Goal: Answer question/provide support

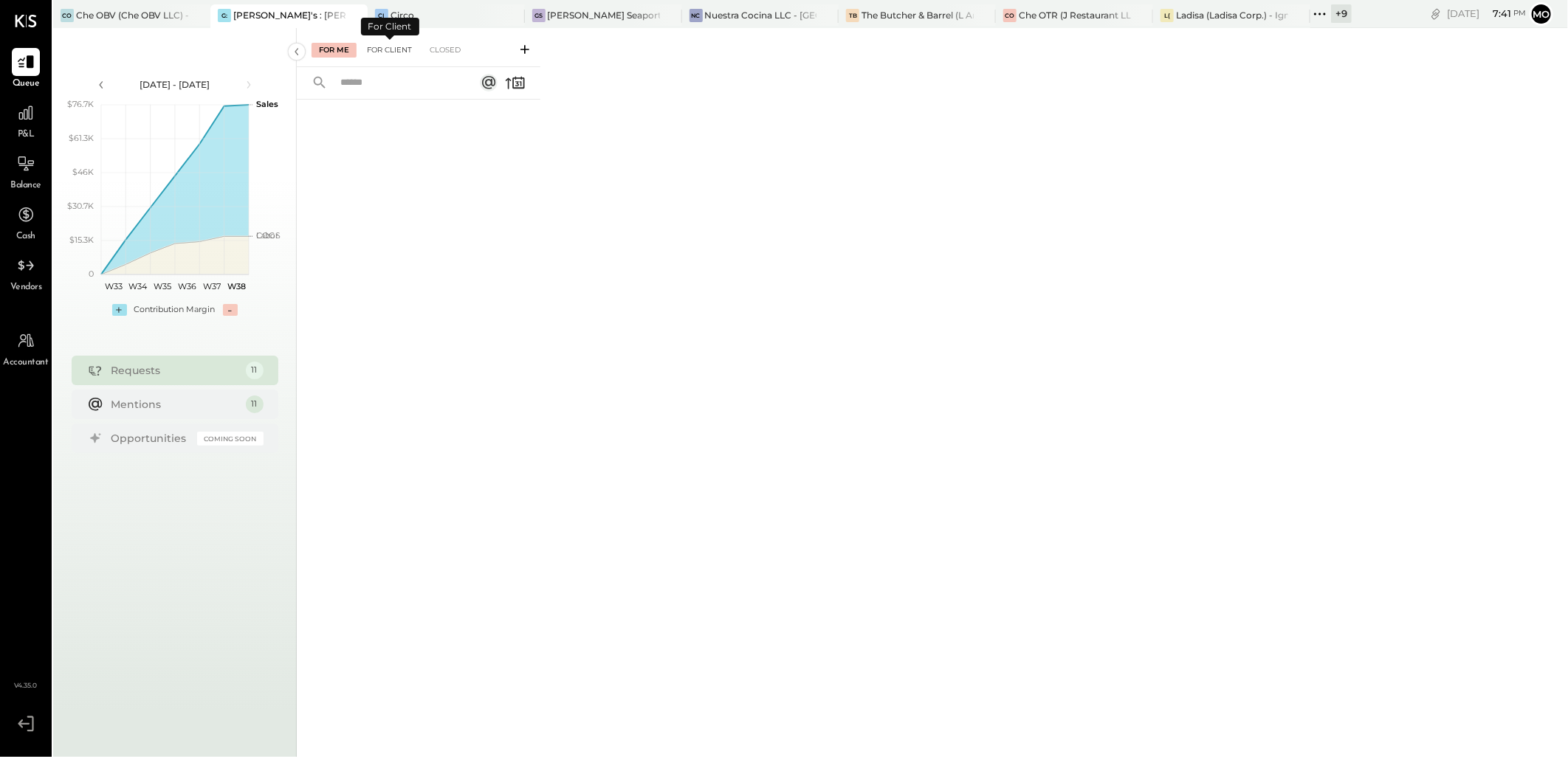
click at [377, 48] on div "For Client" at bounding box center [390, 50] width 60 height 15
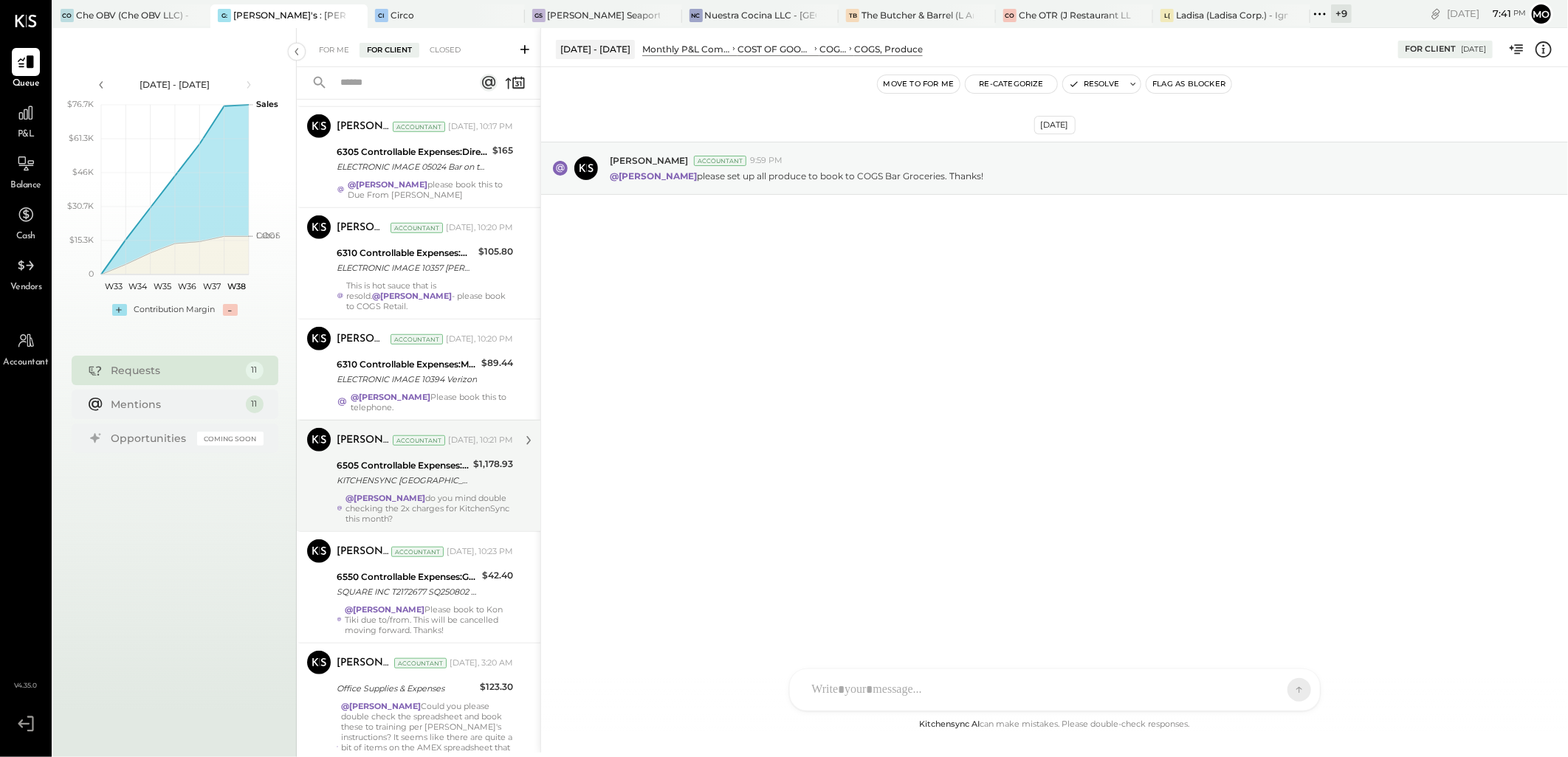
scroll to position [734, 0]
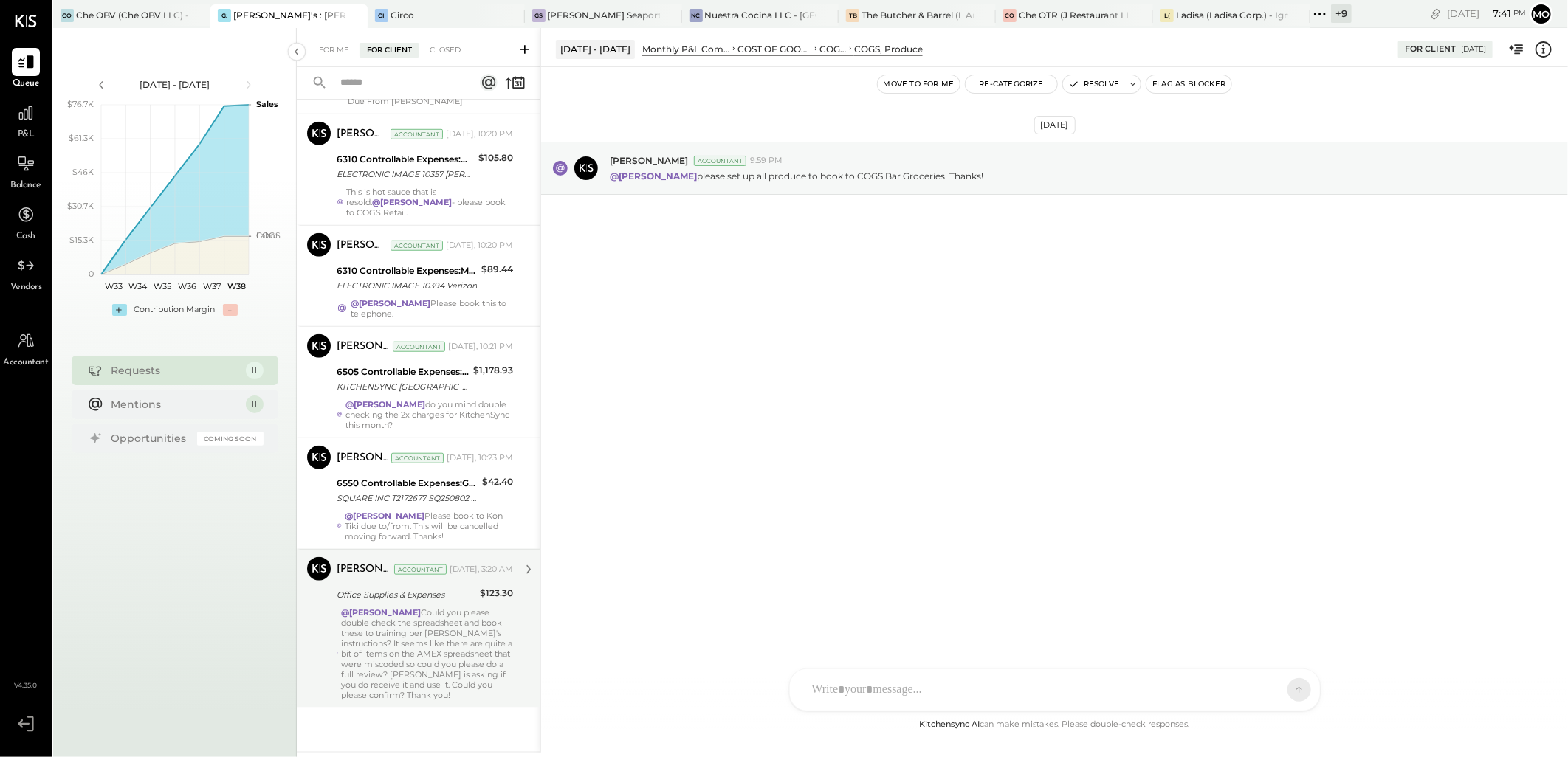
click at [417, 647] on div "@[PERSON_NAME] Could you please double check the spreadsheet and book these to …" at bounding box center [427, 654] width 172 height 93
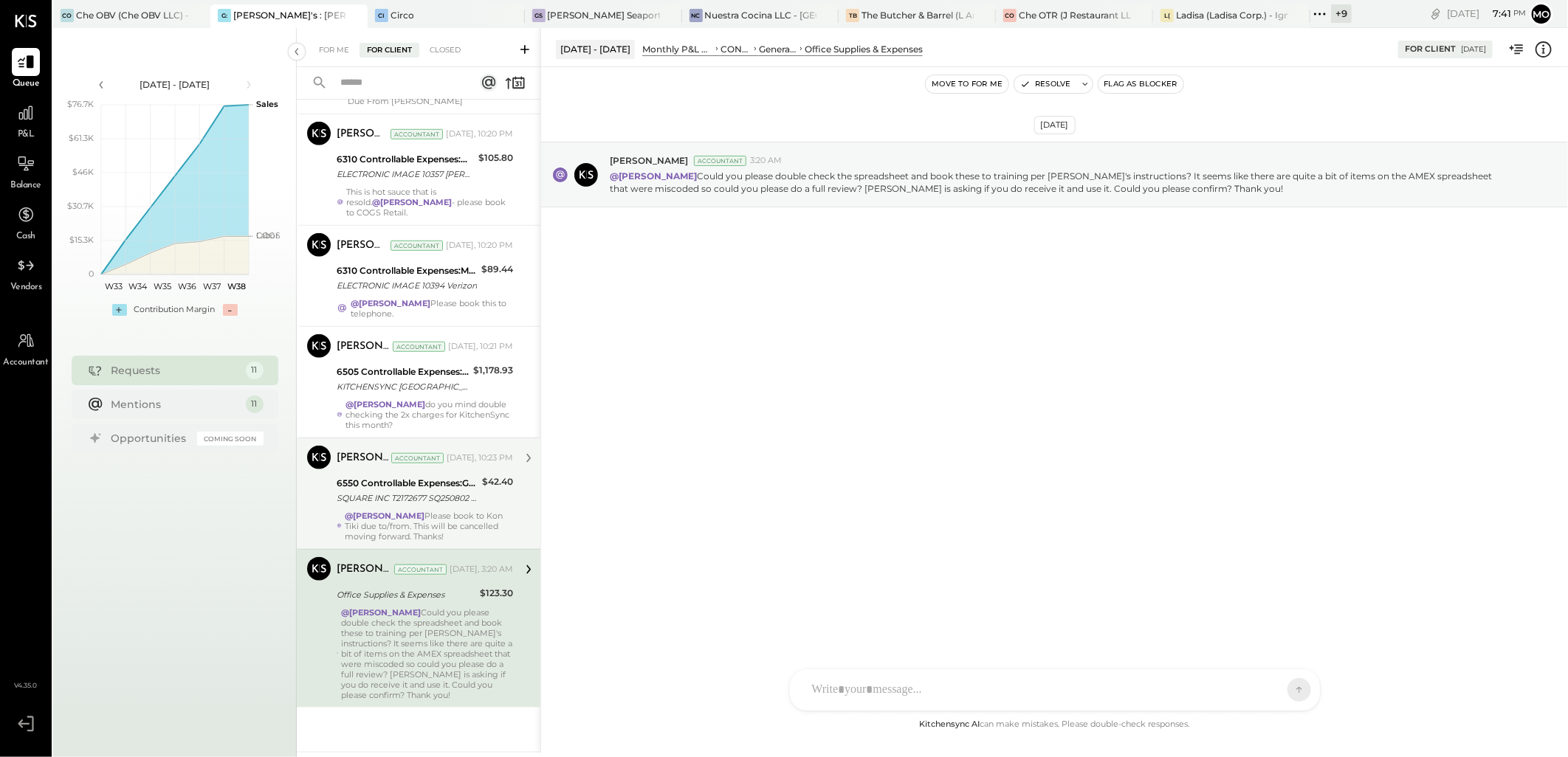
click at [376, 481] on div "6550 Controllable Expenses:General & Administrative Expenses:Dues and Subscript…" at bounding box center [407, 484] width 141 height 15
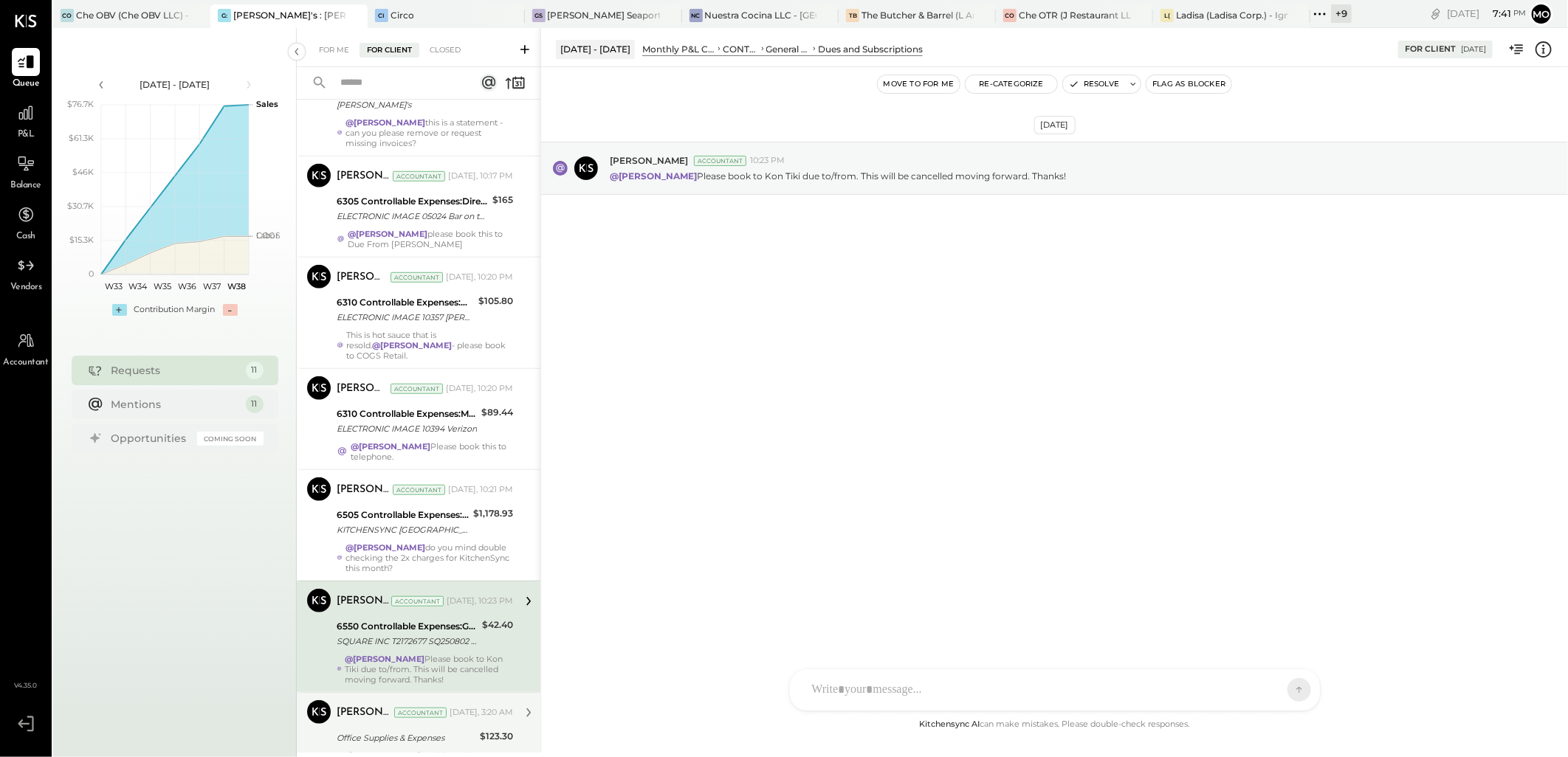
scroll to position [571, 0]
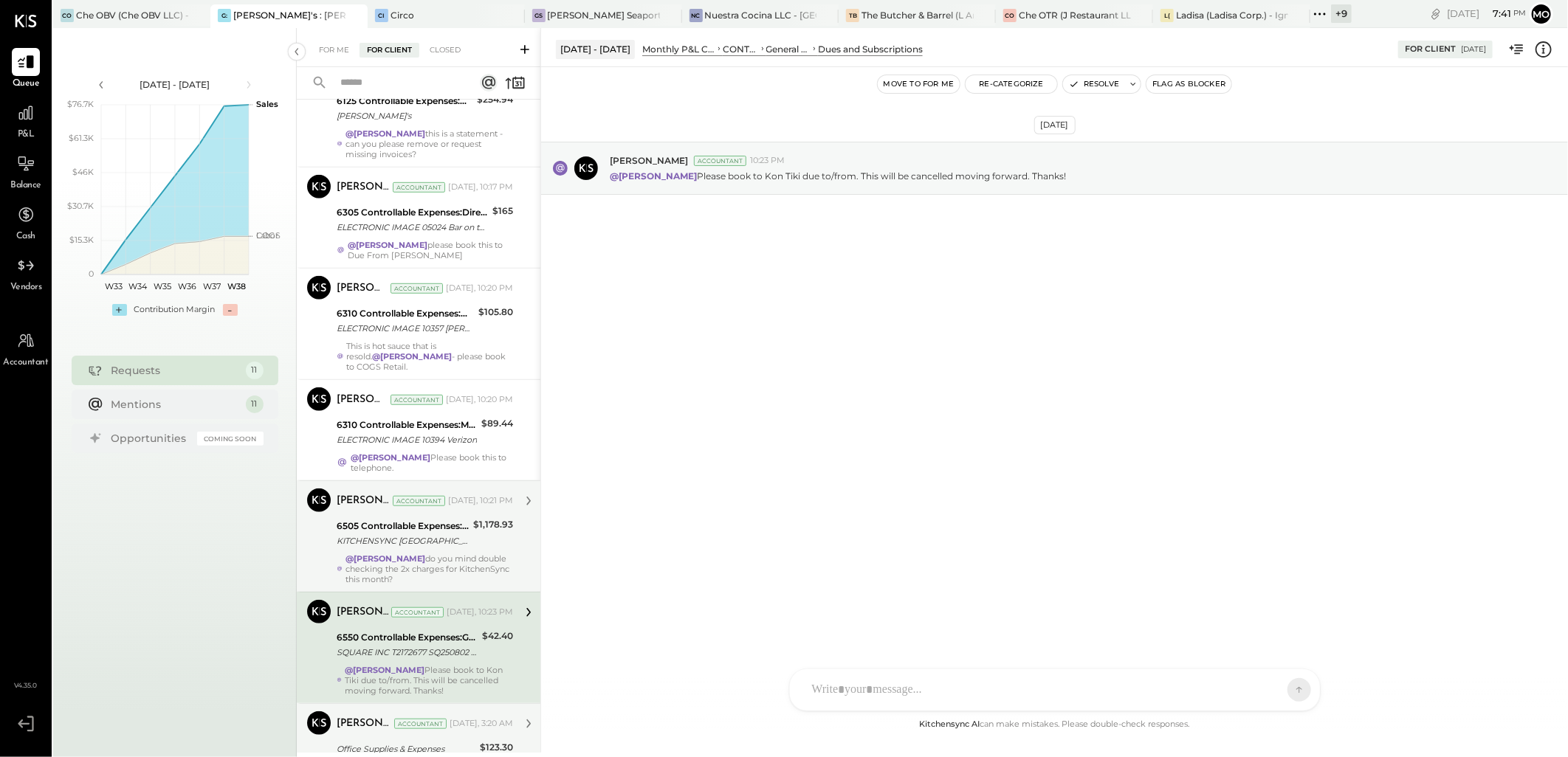
click at [380, 576] on div "@Mohammadsalkin Ansari do you mind double checking the 2x charges for KitchenSy…" at bounding box center [429, 569] width 168 height 31
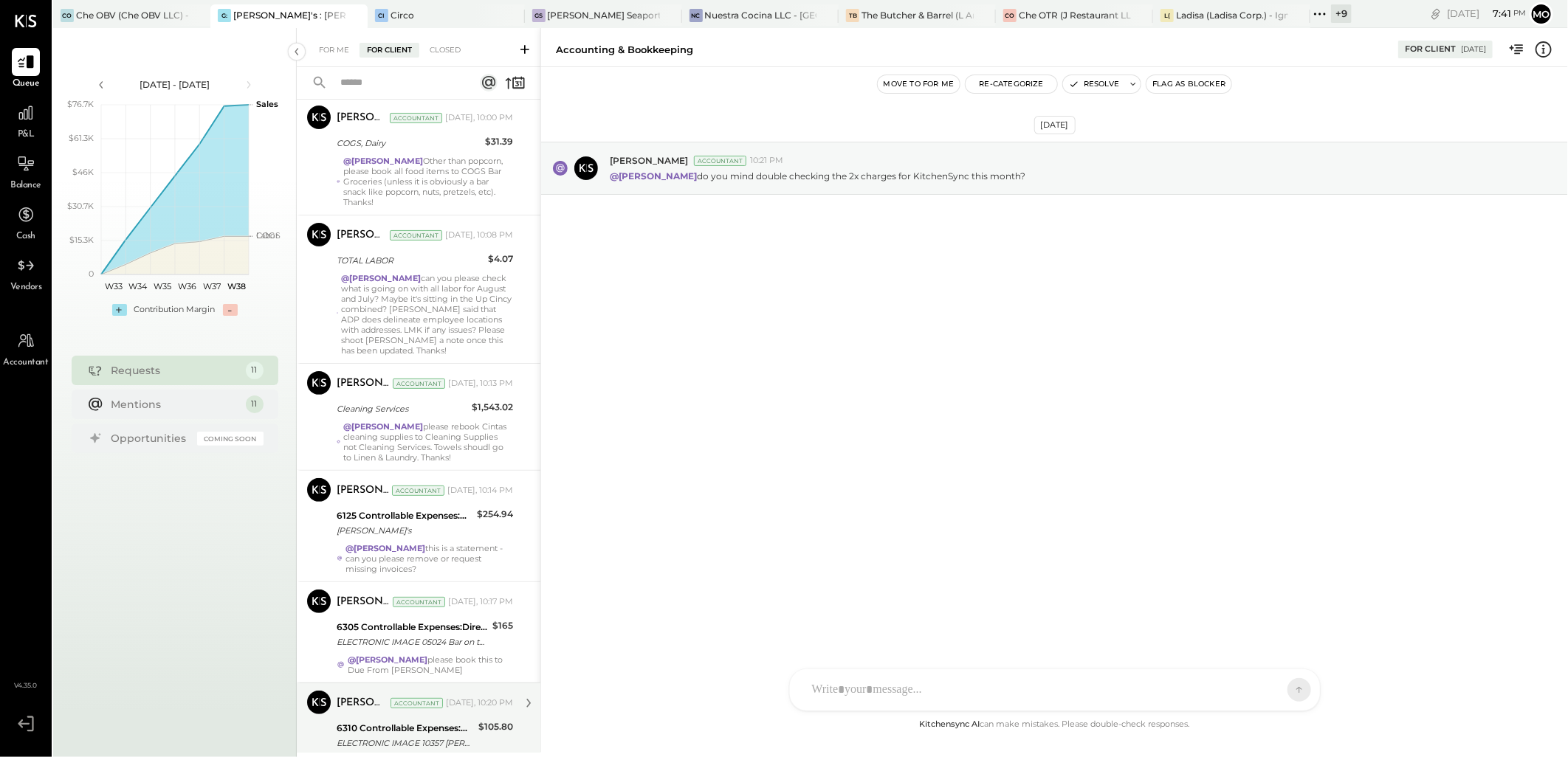
scroll to position [78, 0]
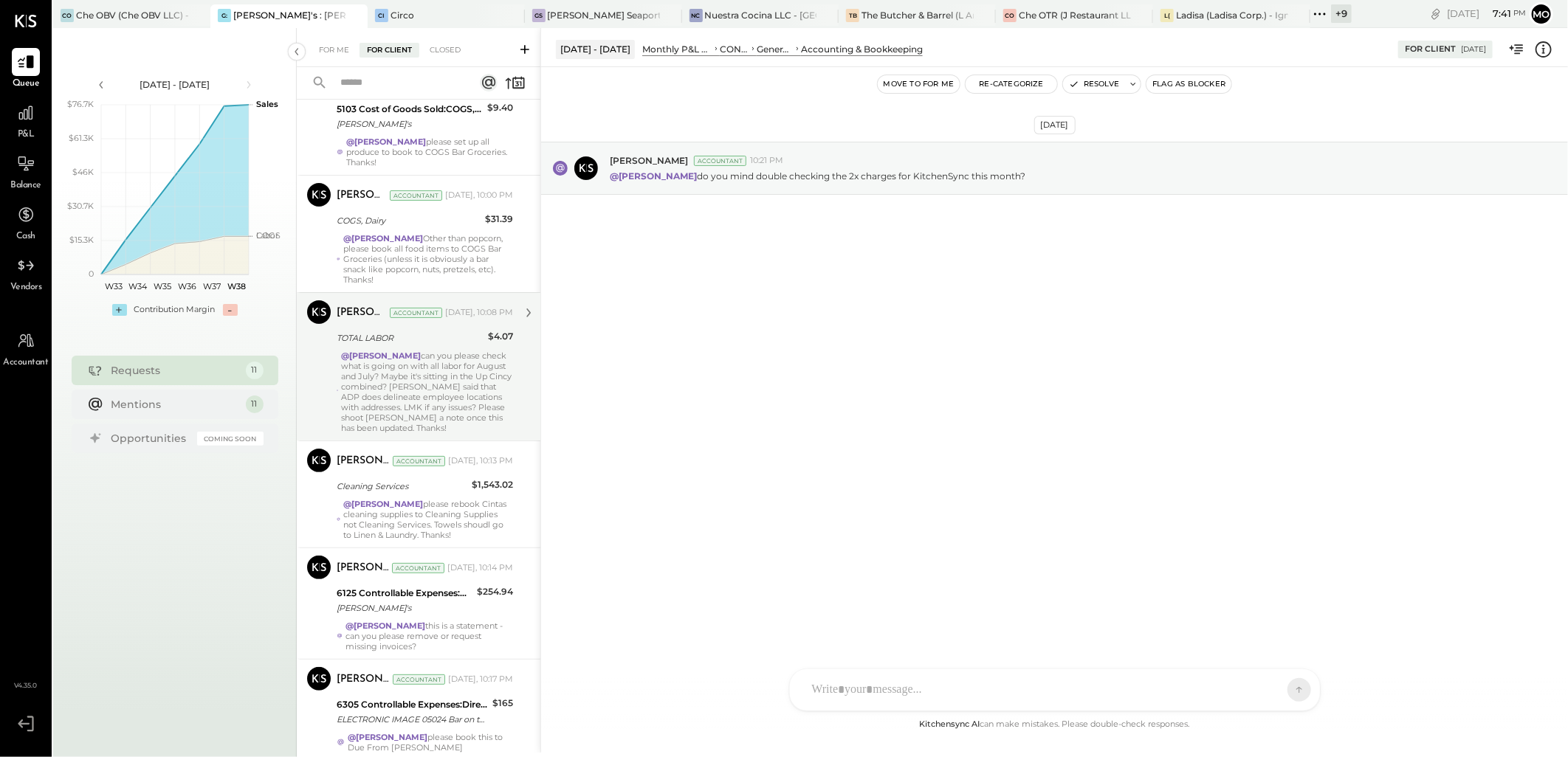
click at [410, 372] on div "@[PERSON_NAME] can you please check what is going on with all labor for August …" at bounding box center [427, 392] width 172 height 83
